Goal: Find specific fact: Find specific fact

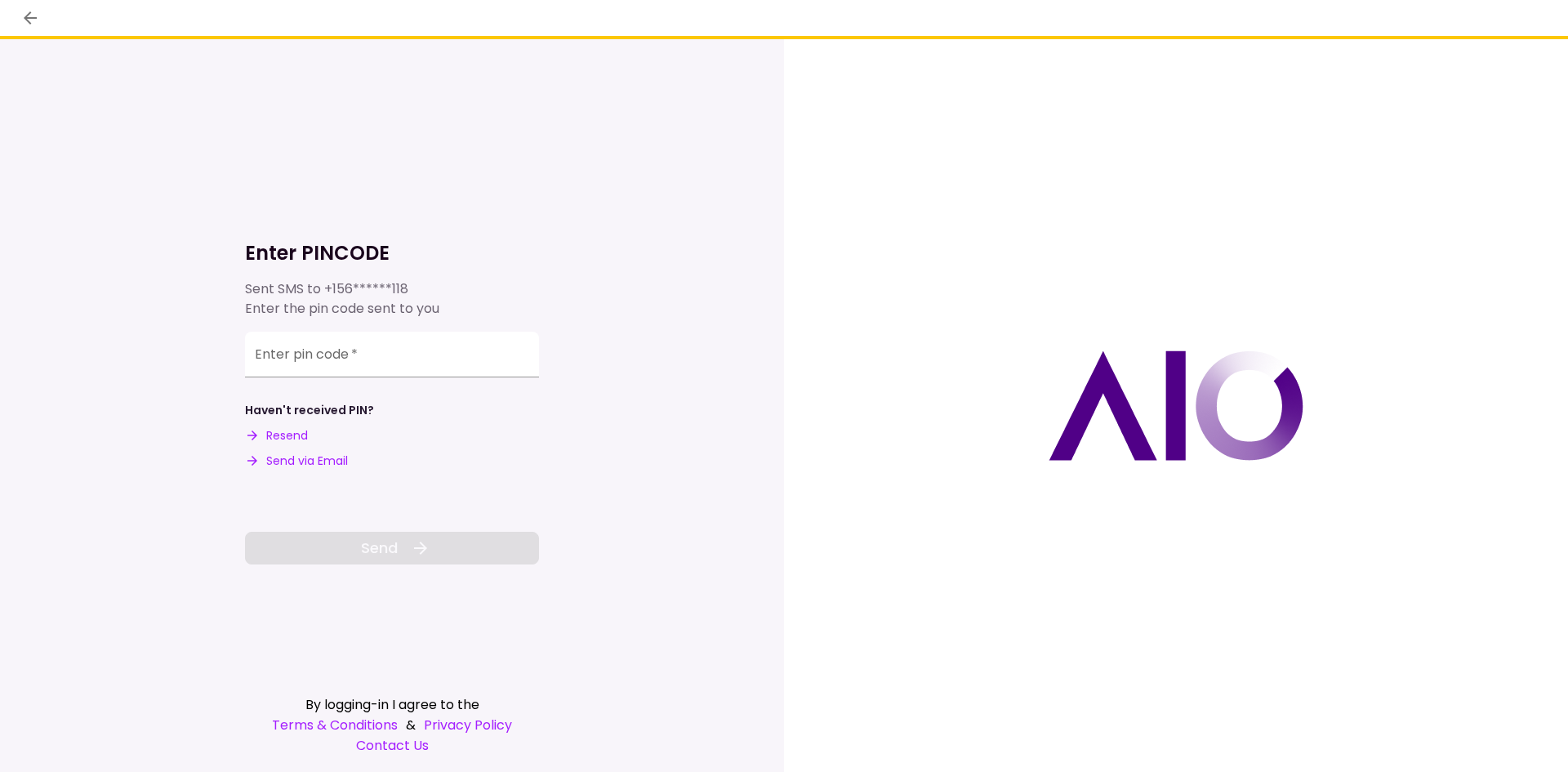
click at [297, 454] on button "Send via Email" at bounding box center [297, 461] width 103 height 17
click at [401, 356] on input "Enter pin code   *" at bounding box center [392, 353] width 294 height 46
paste input "******"
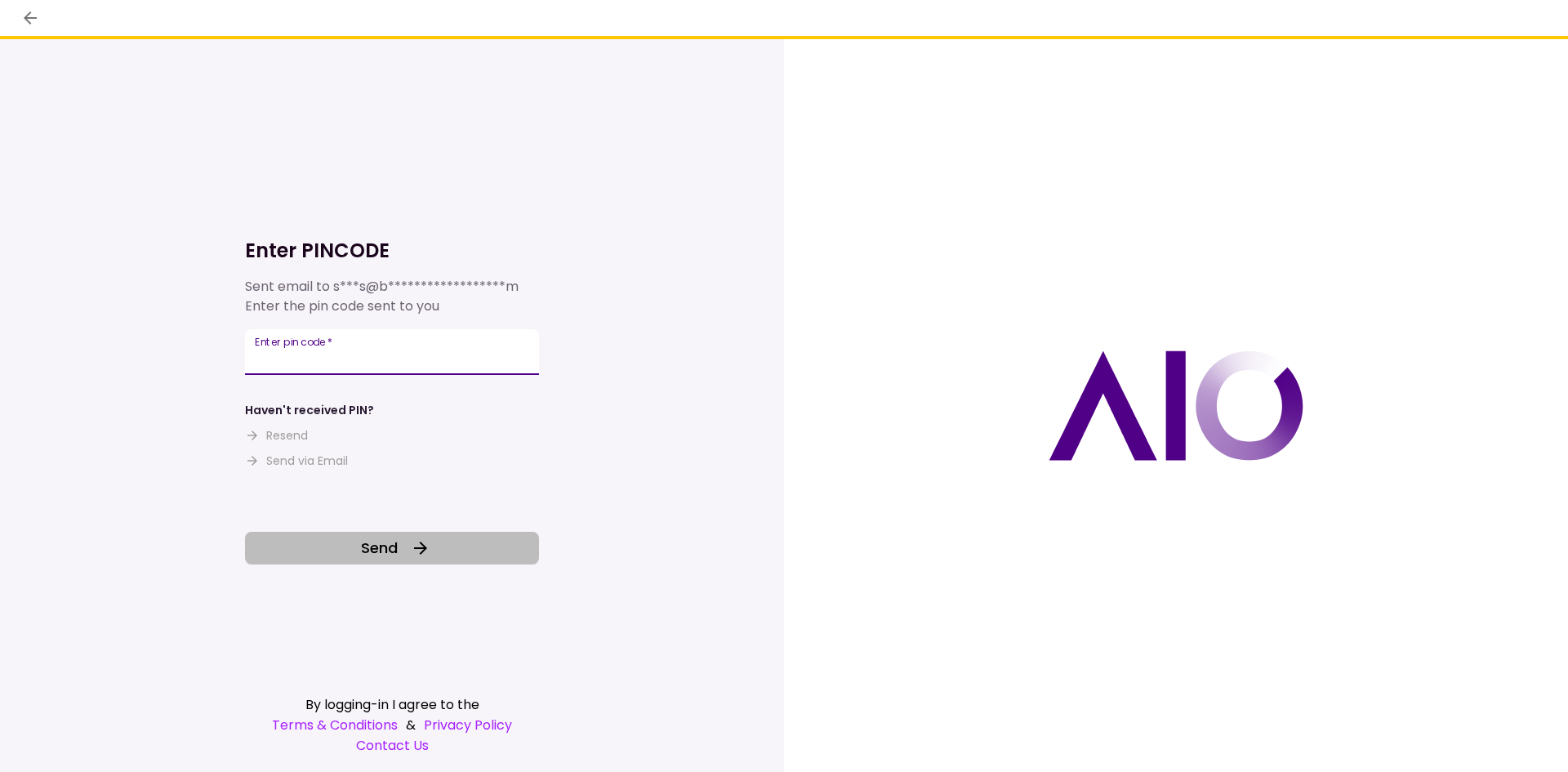
type input "******"
click at [342, 547] on button "Send" at bounding box center [392, 548] width 294 height 32
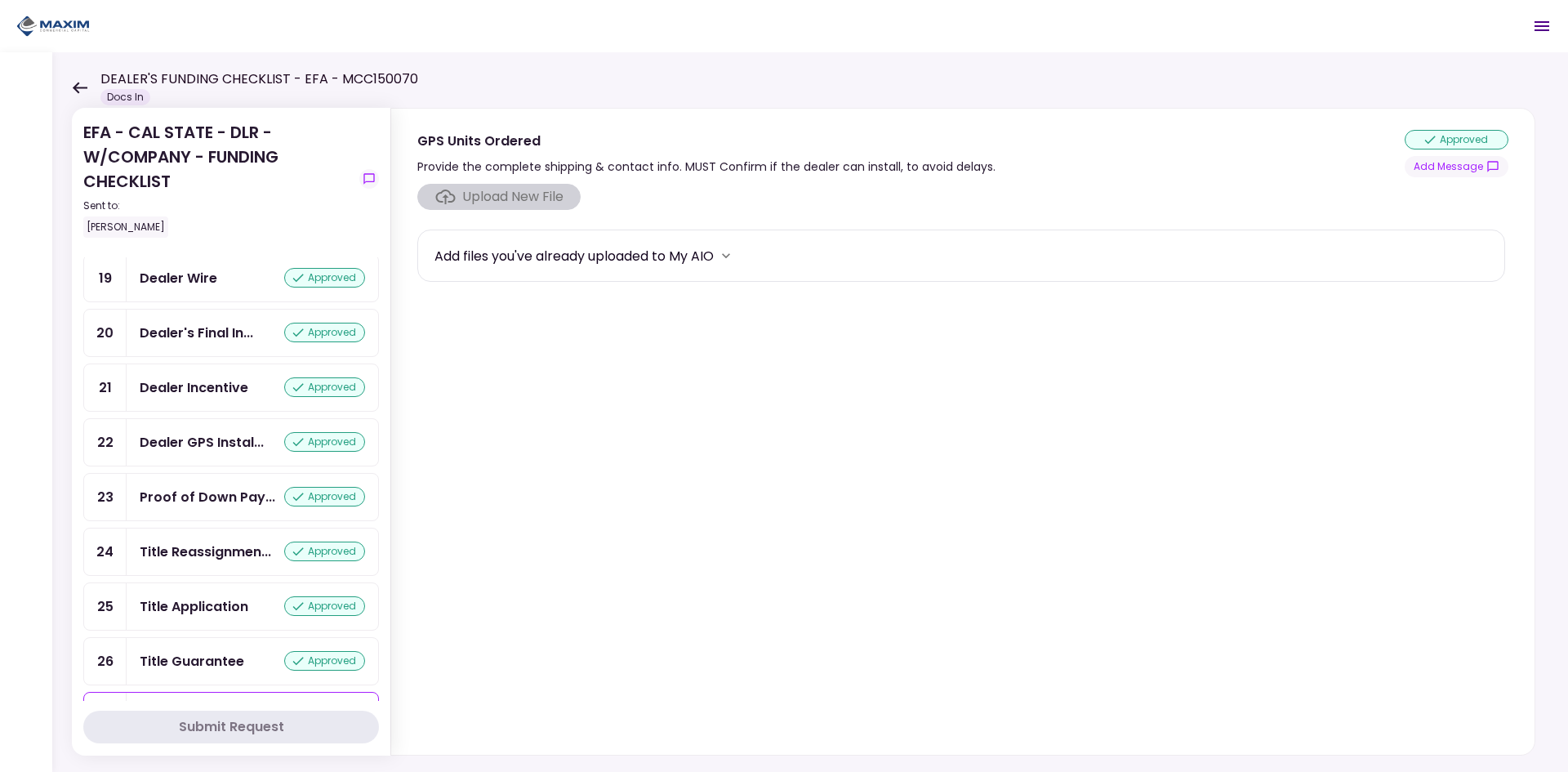
scroll to position [1308, 0]
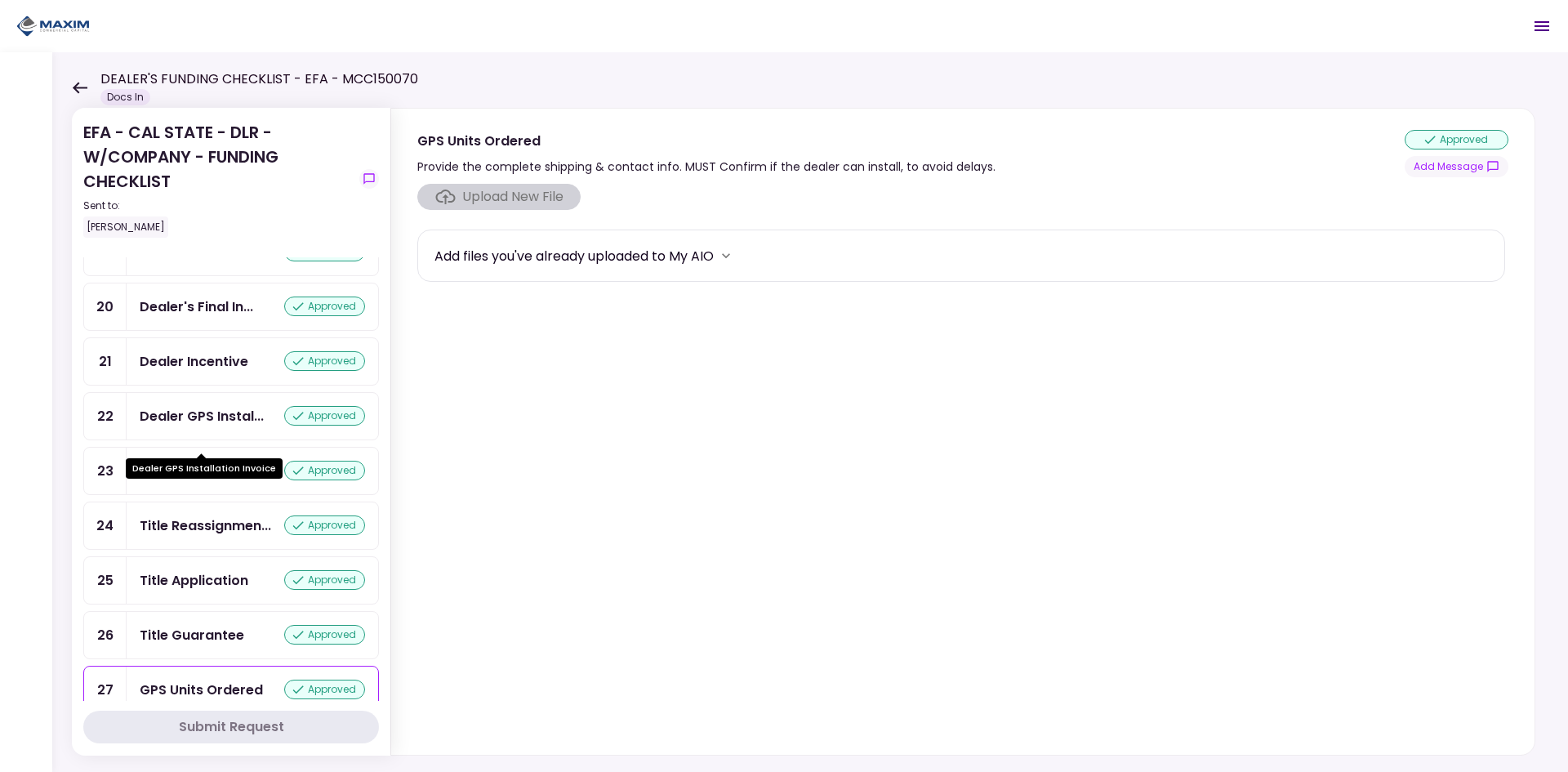
click at [225, 426] on div "Dealer GPS Instal..." at bounding box center [201, 416] width 124 height 20
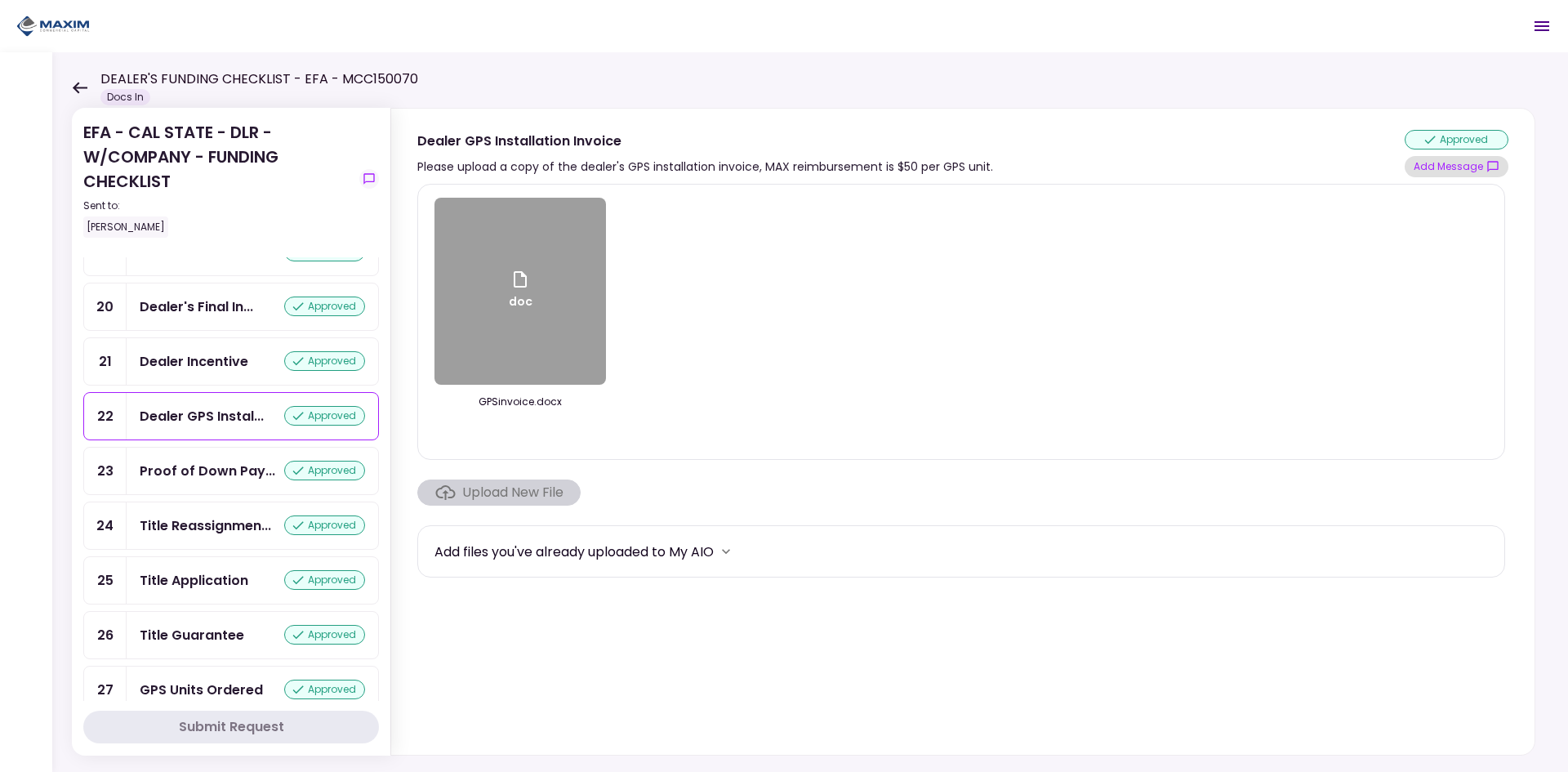
click at [1461, 168] on button "Add Message" at bounding box center [1456, 166] width 104 height 21
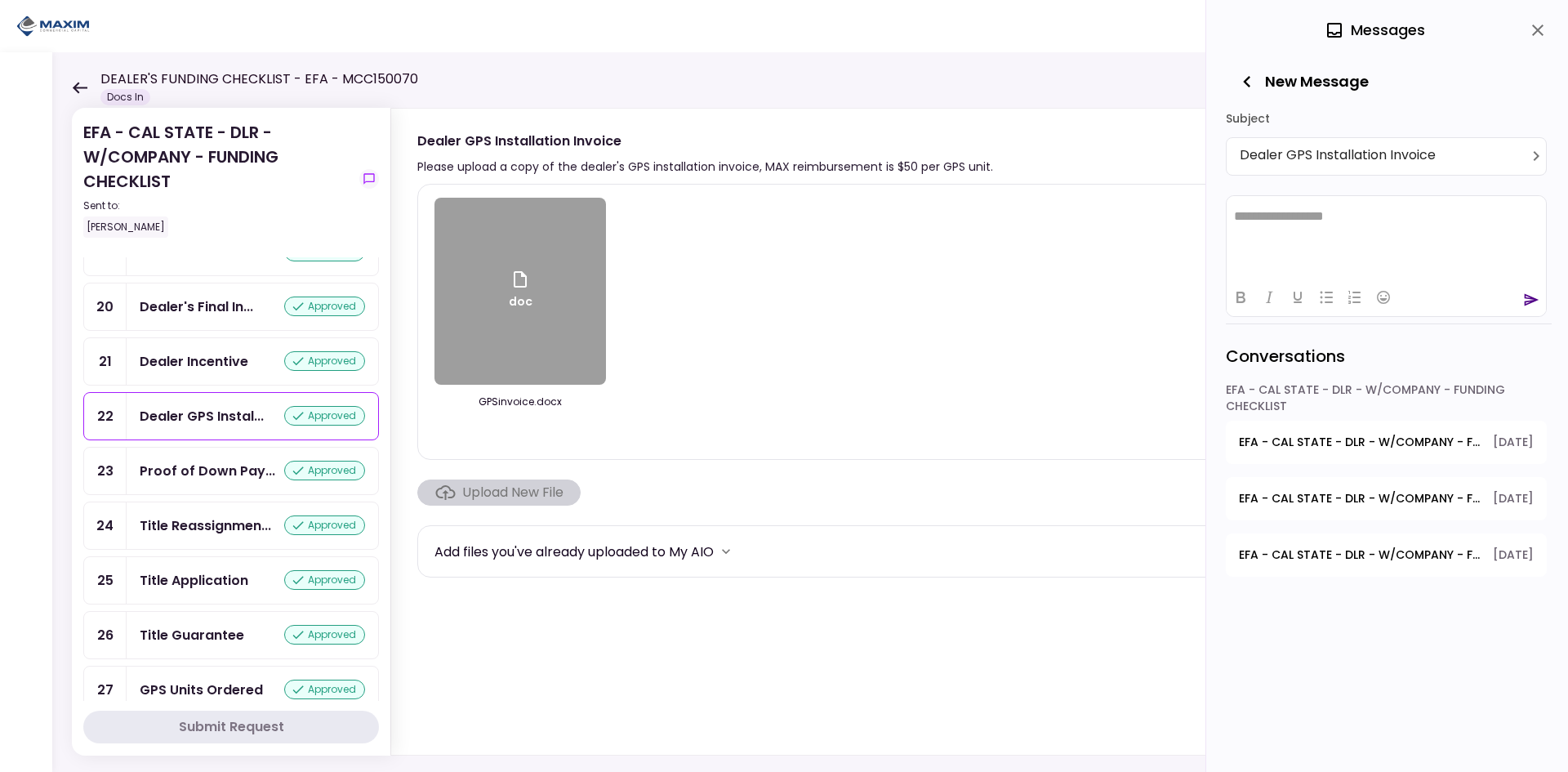
click at [1445, 437] on span "EFA - CAL STATE - DLR - W/COMPANY - FUNDING CHECKLIST - GPS Units Ordered" at bounding box center [1361, 442] width 243 height 17
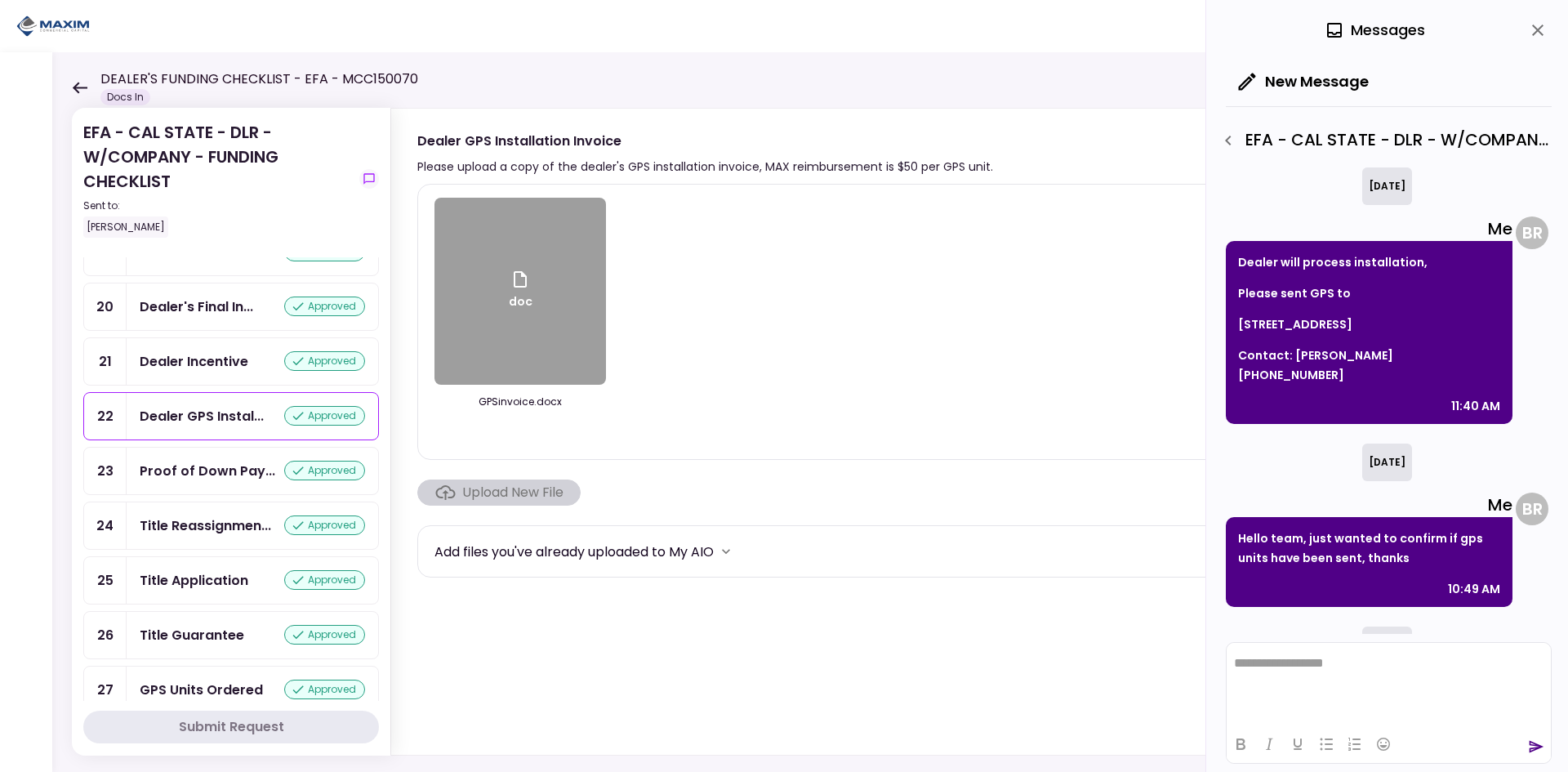
scroll to position [301, 0]
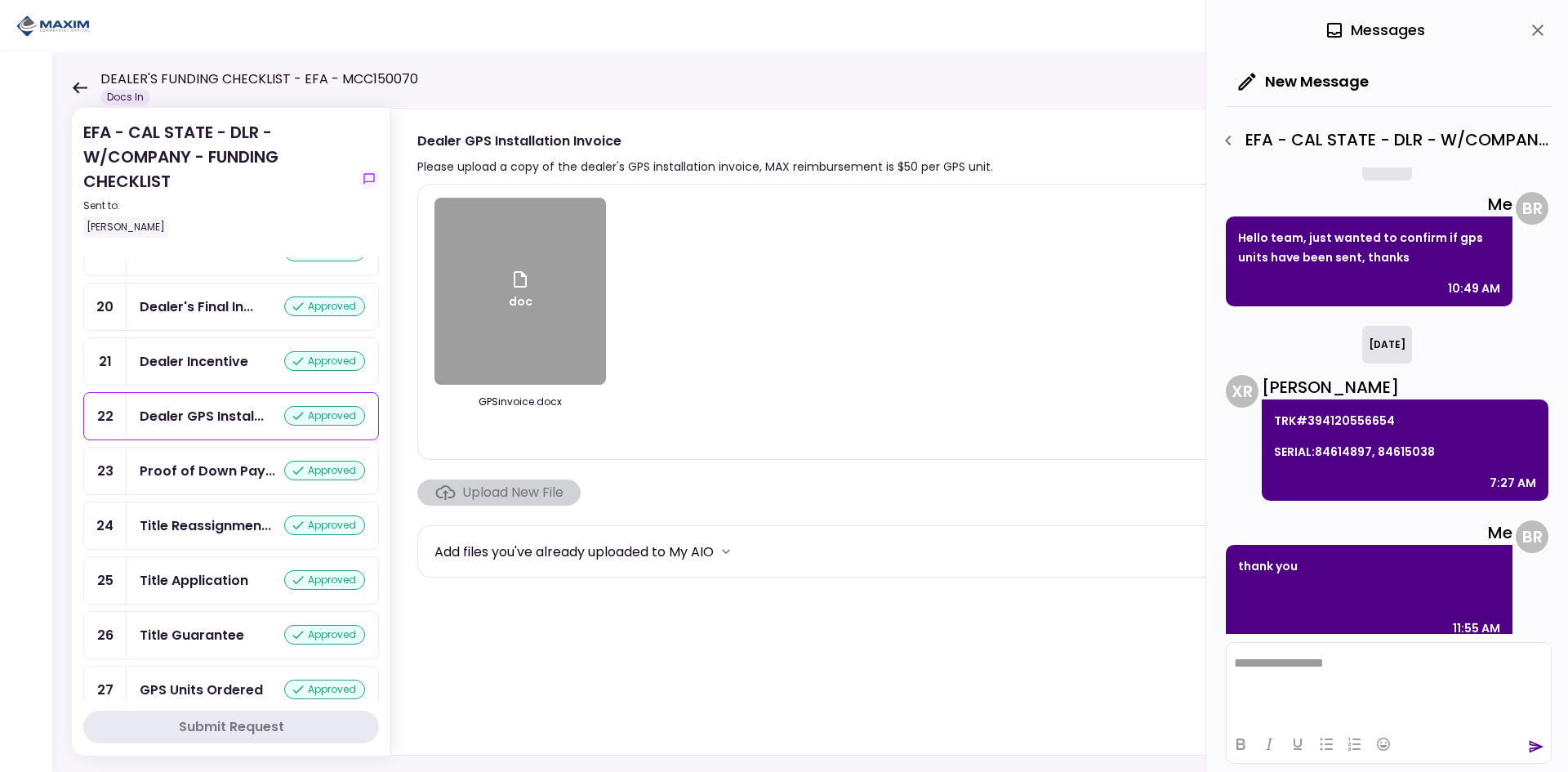
click at [1373, 411] on p "TRK#394120556654" at bounding box center [1405, 420] width 263 height 20
copy p "394120556654"
